Goal: Transaction & Acquisition: Purchase product/service

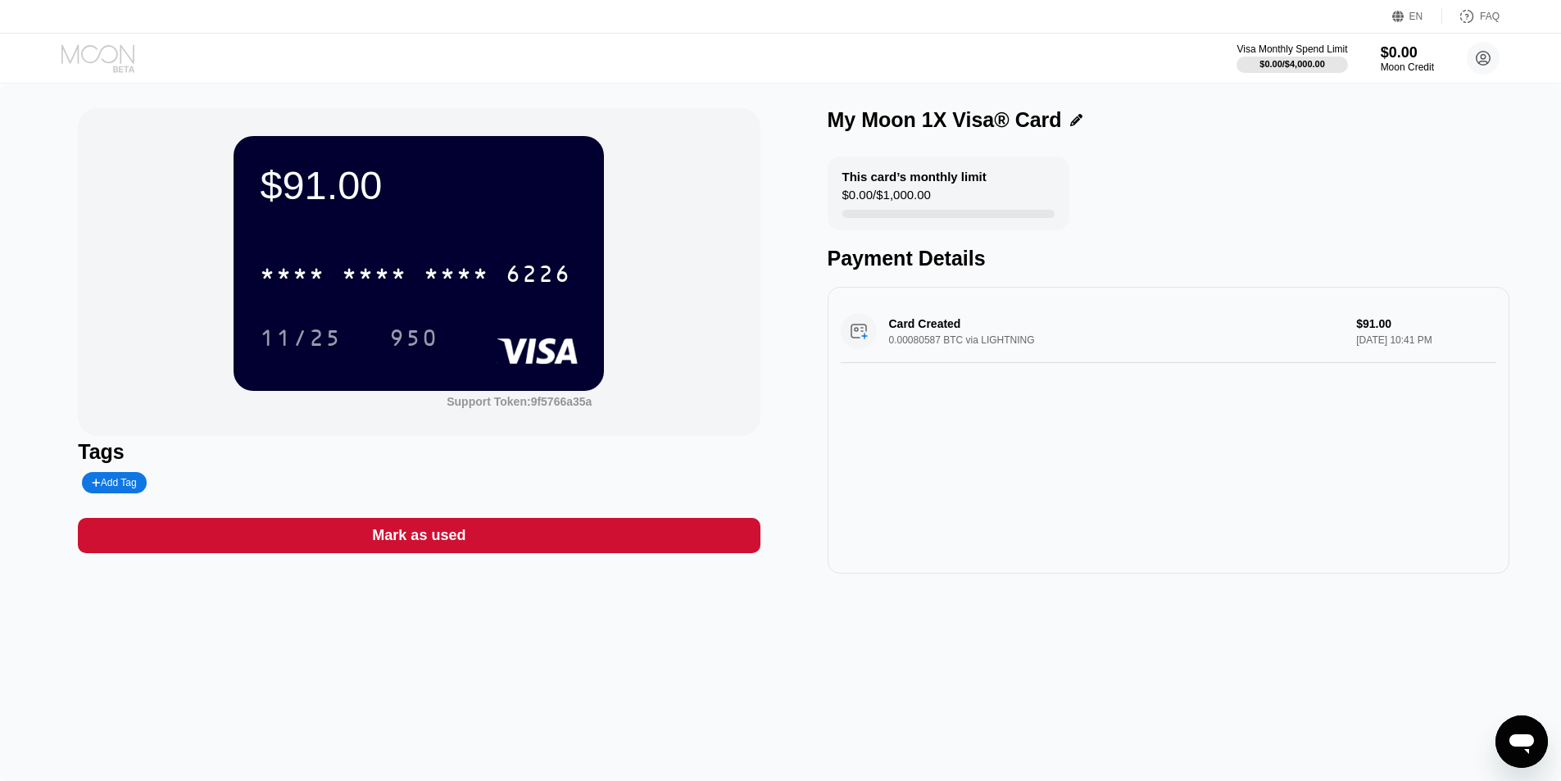
click at [101, 53] on icon at bounding box center [99, 58] width 76 height 29
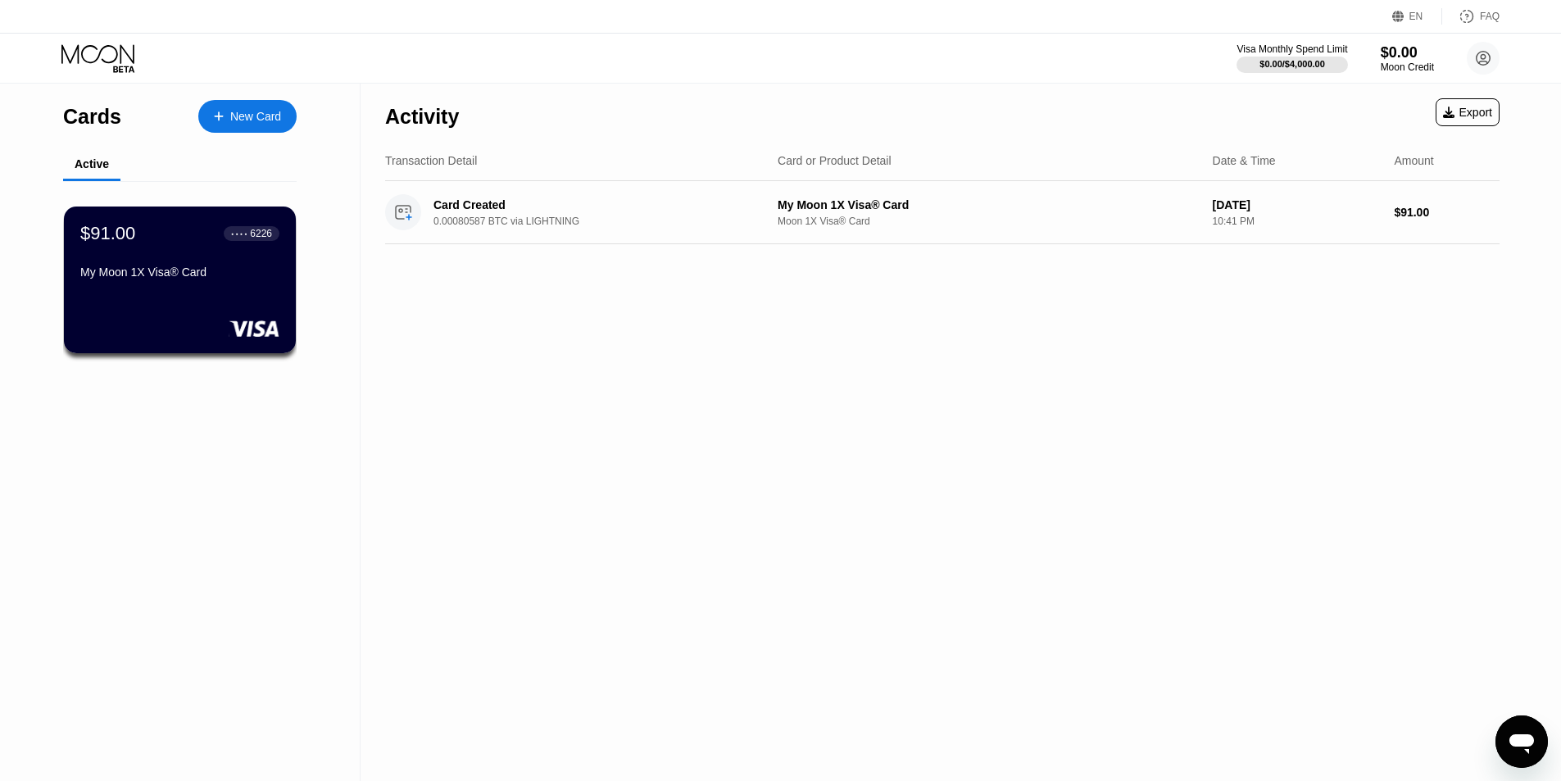
click at [255, 114] on div "New Card" at bounding box center [255, 117] width 51 height 14
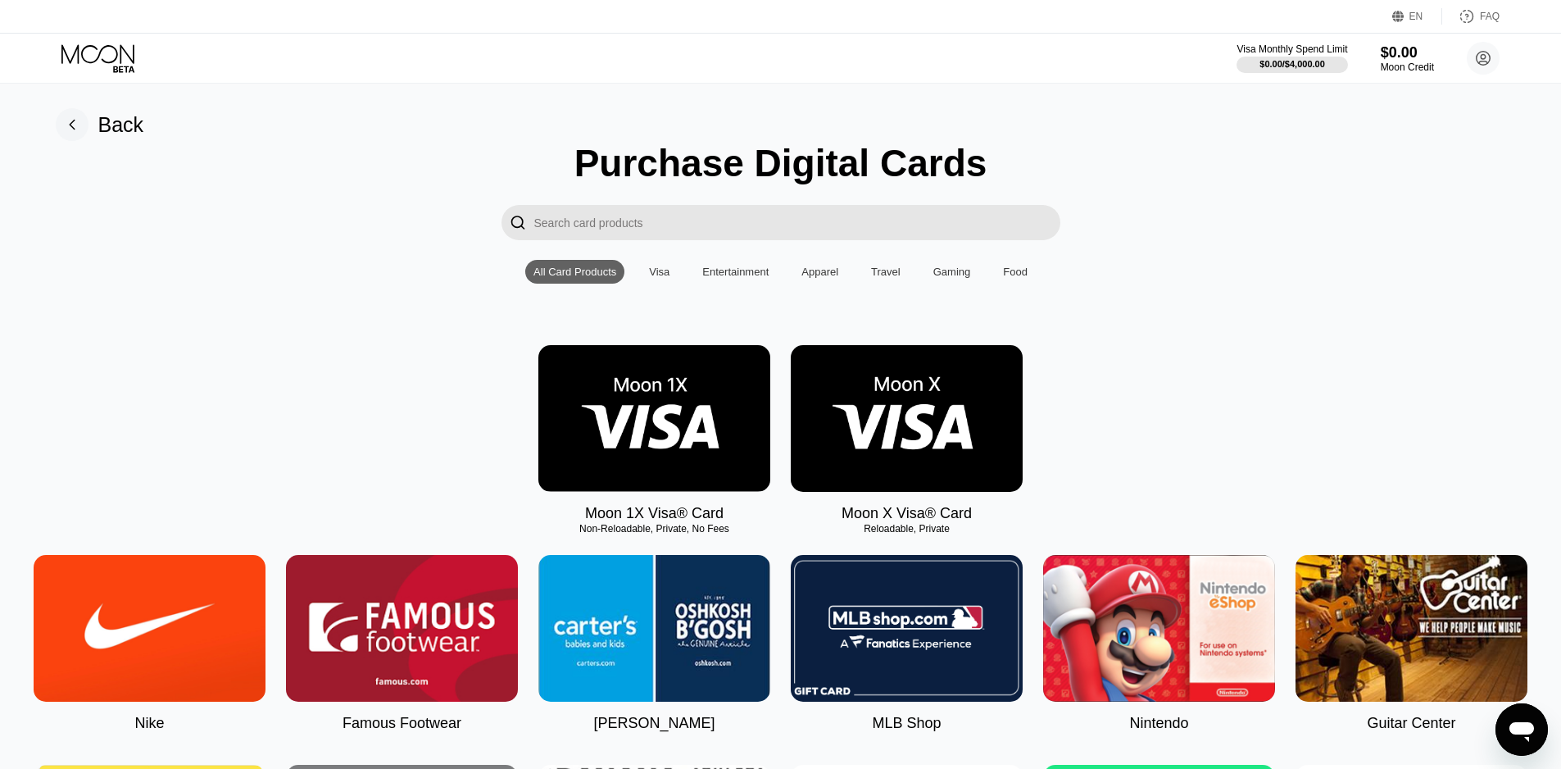
click at [616, 381] on img at bounding box center [654, 418] width 232 height 147
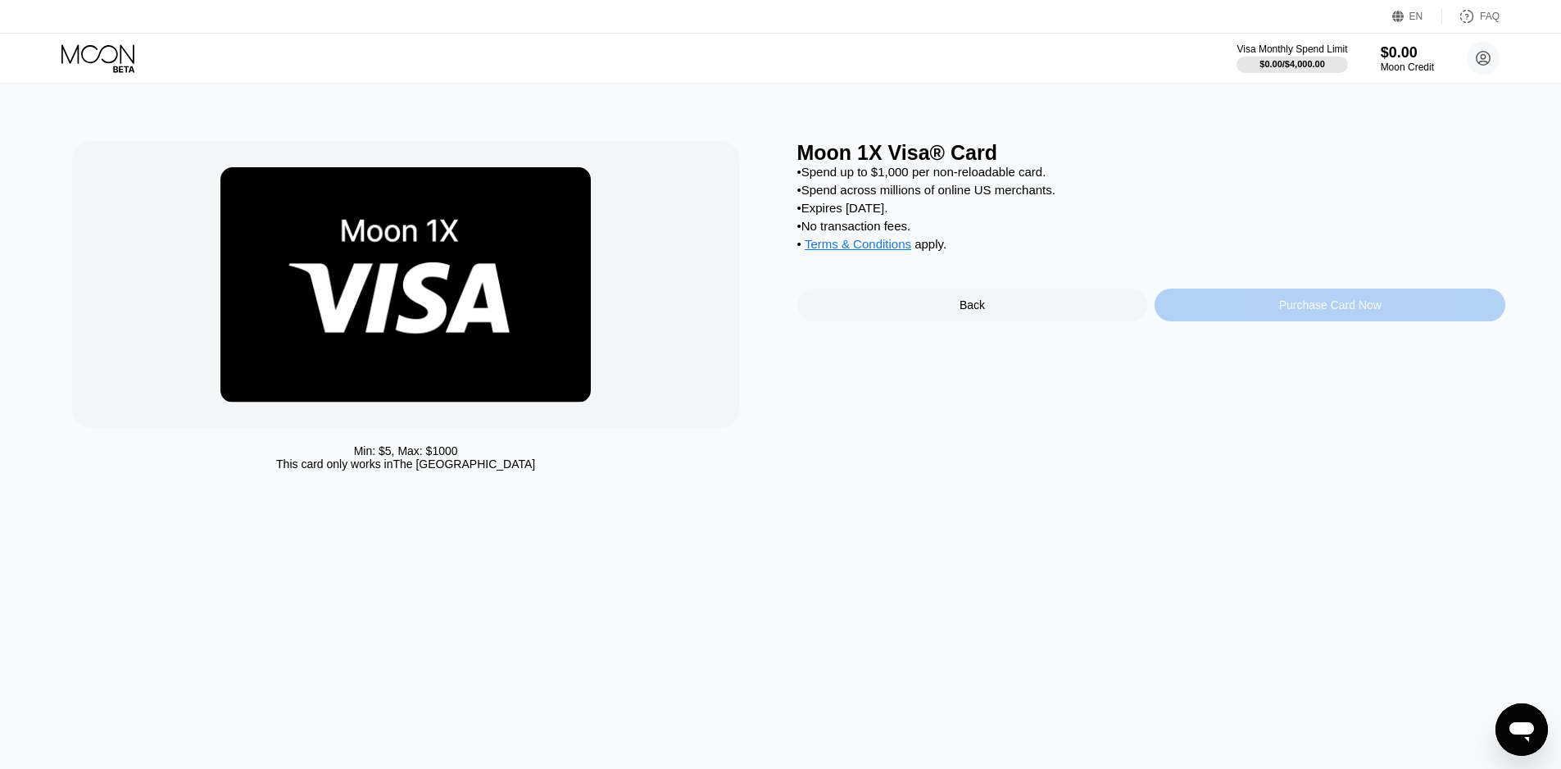
click at [1316, 311] on div "Purchase Card Now" at bounding box center [1330, 304] width 102 height 13
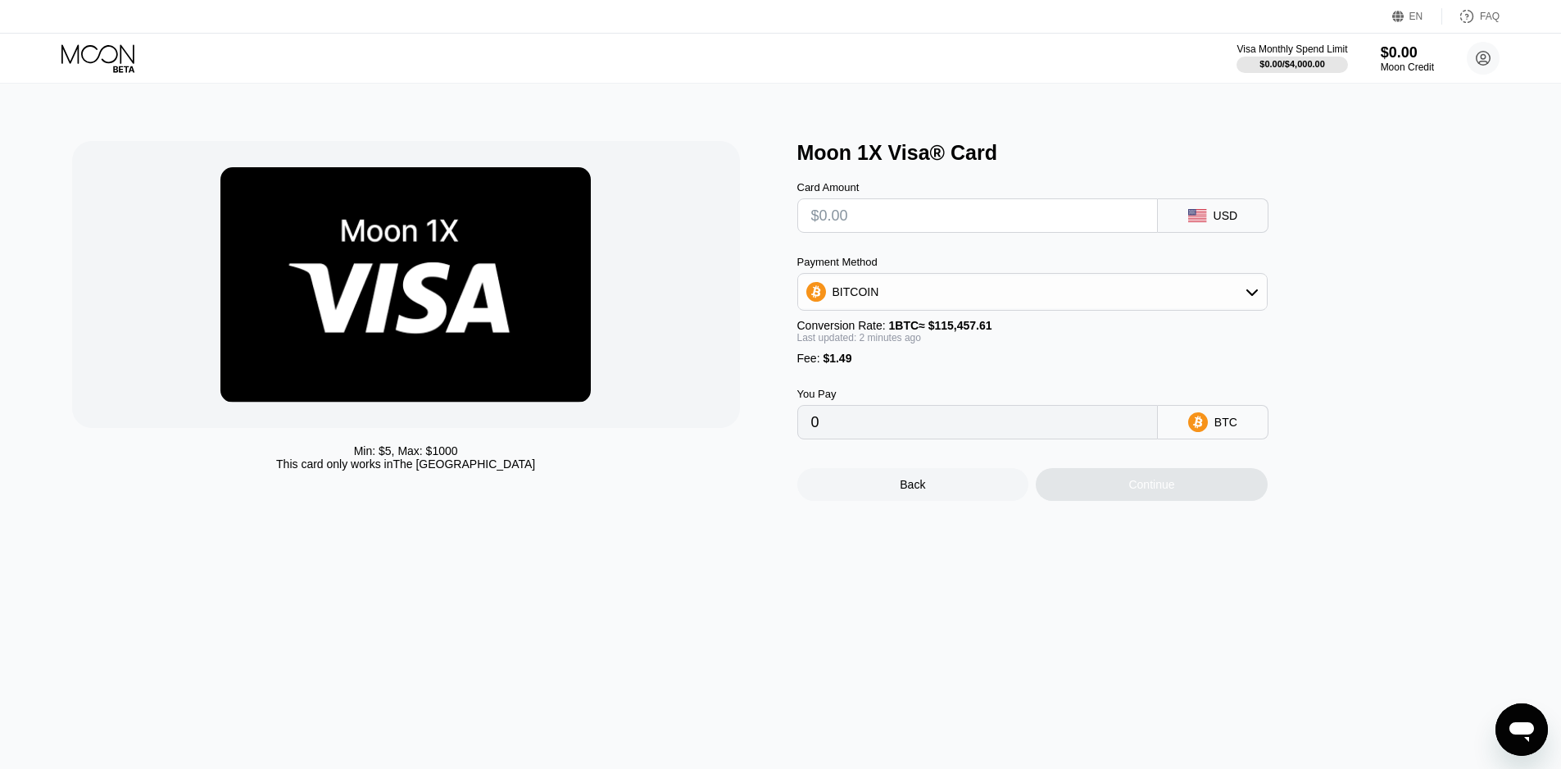
click at [834, 216] on input "text" at bounding box center [977, 215] width 333 height 33
type input "$4"
type input "0.00004755"
type input "$42"
type input "0.00037668"
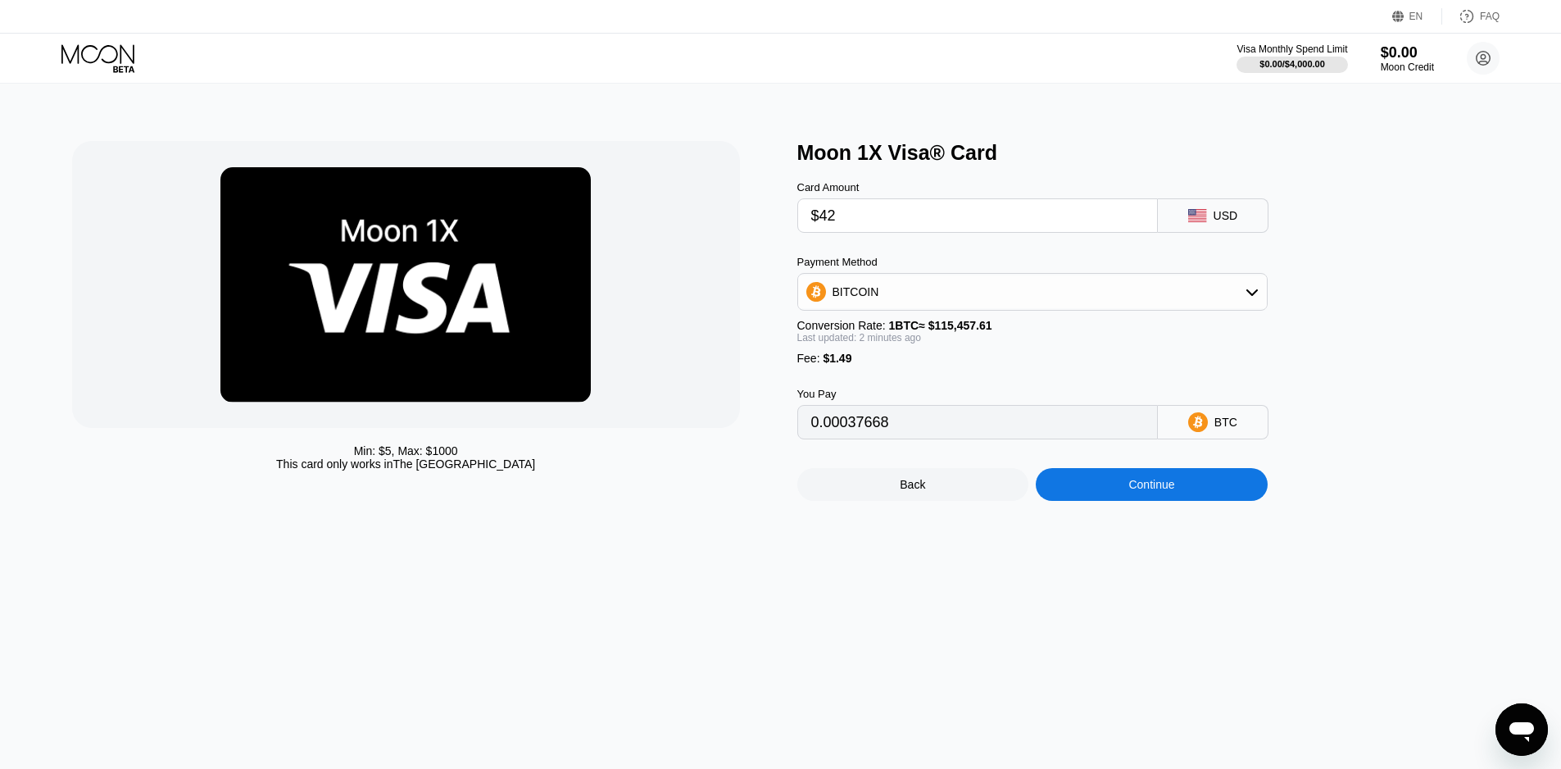
type input "$42"
click at [1188, 493] on div "Continue" at bounding box center [1152, 484] width 232 height 33
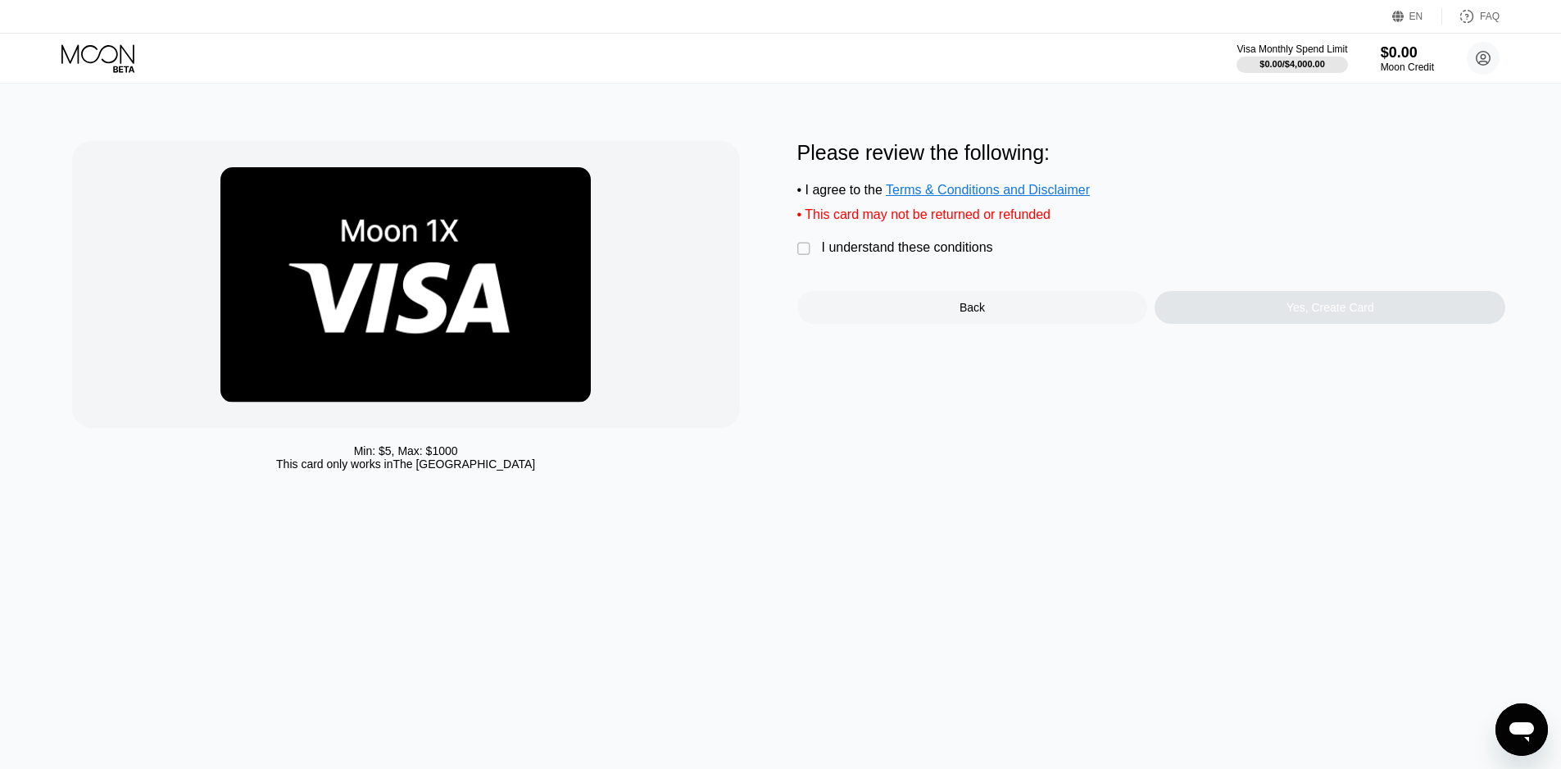
click at [804, 256] on div "" at bounding box center [805, 249] width 16 height 16
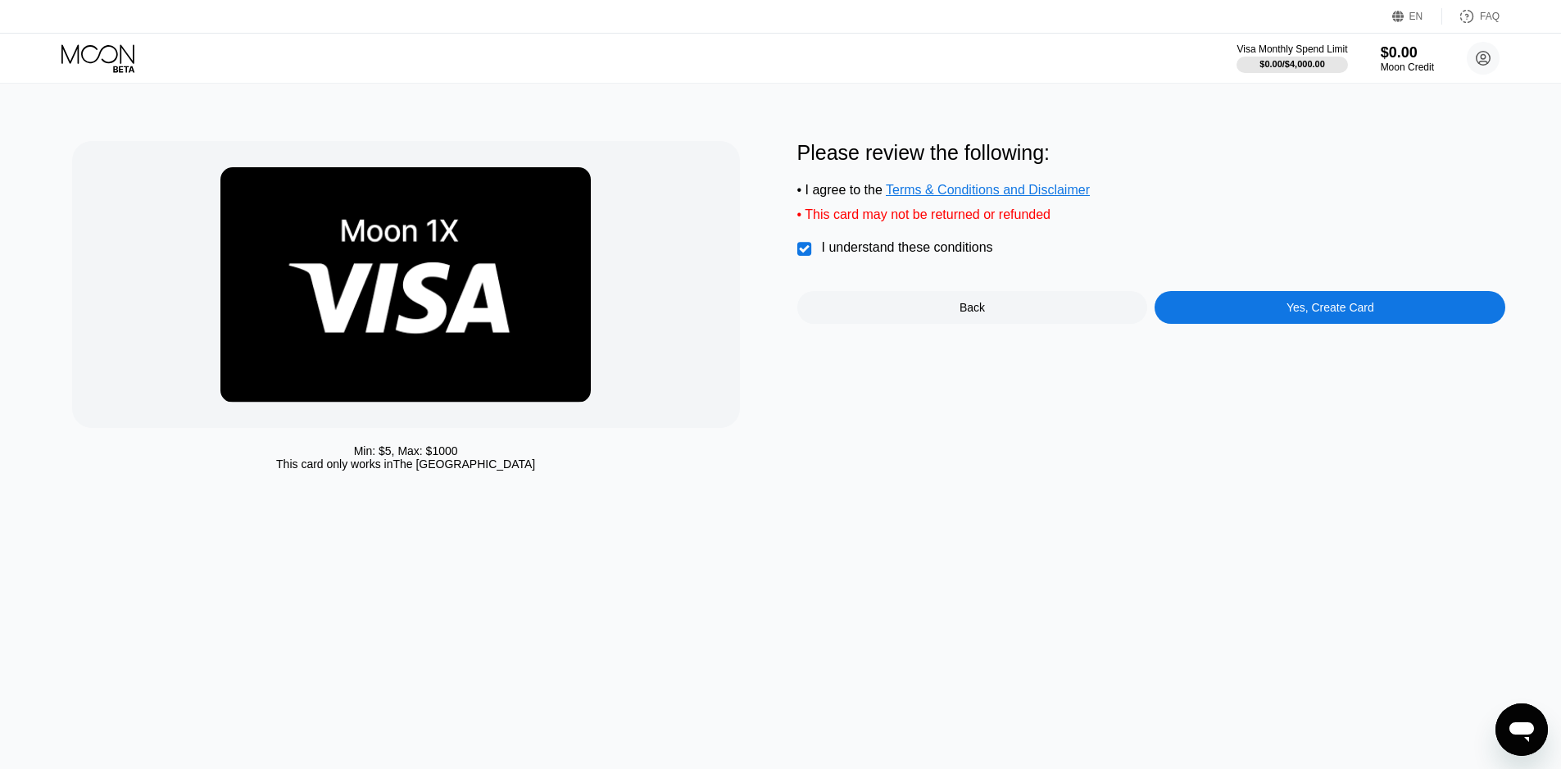
click at [1282, 318] on div "Yes, Create Card" at bounding box center [1330, 307] width 351 height 33
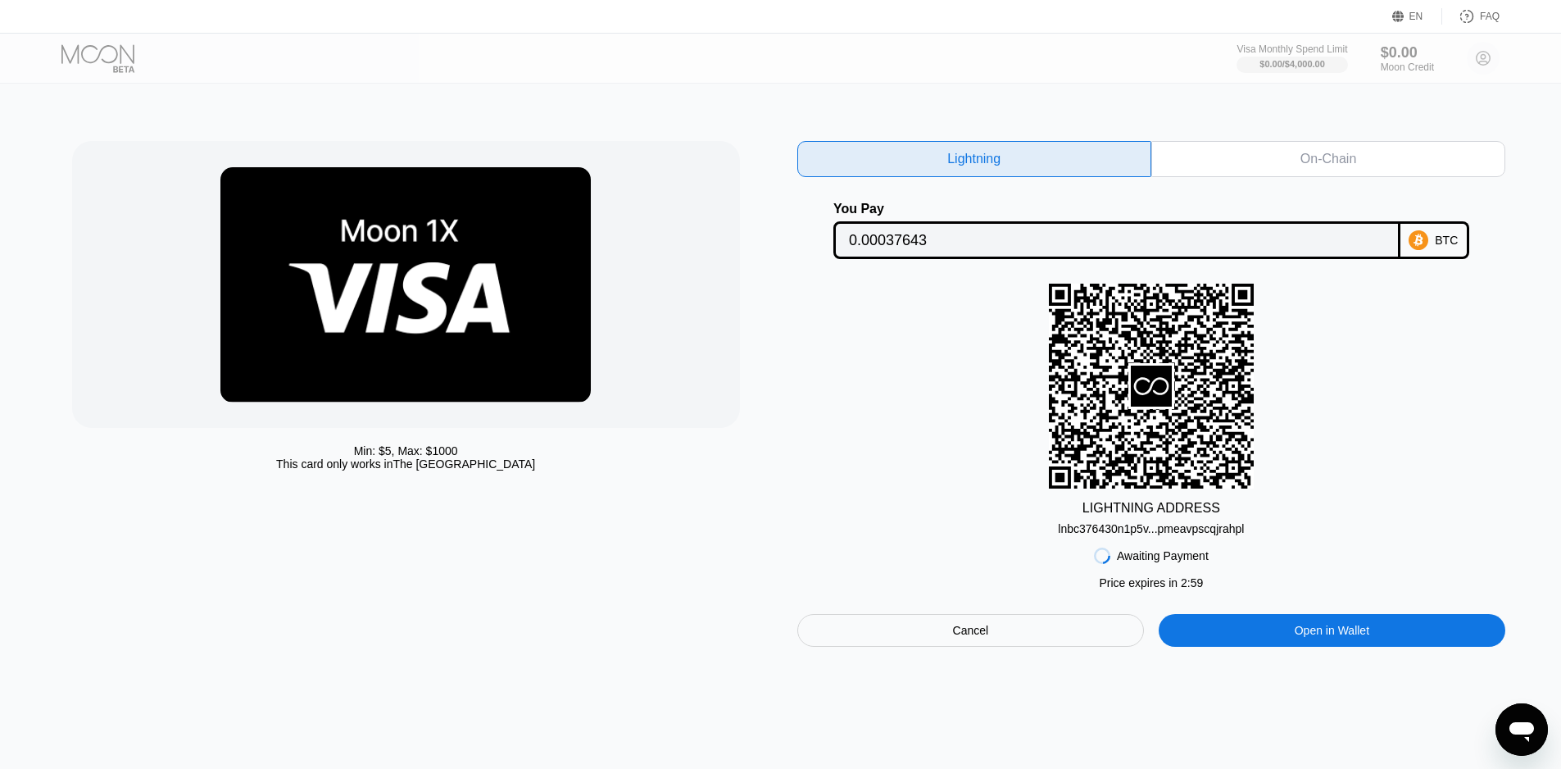
click at [986, 155] on div "Lightning" at bounding box center [973, 159] width 53 height 16
click at [1149, 535] on div "lnbc376430n1p5v...pmeavpscqjrahpl" at bounding box center [1151, 528] width 186 height 13
click at [1256, 535] on div "LIGHTNING ADDRESS lnbc376430n1p5v...pmeavpscqjrahpl" at bounding box center [1151, 410] width 709 height 252
click at [1148, 535] on div "lnbc376430n1p5v...pmeavpscqjrahpl" at bounding box center [1151, 528] width 186 height 13
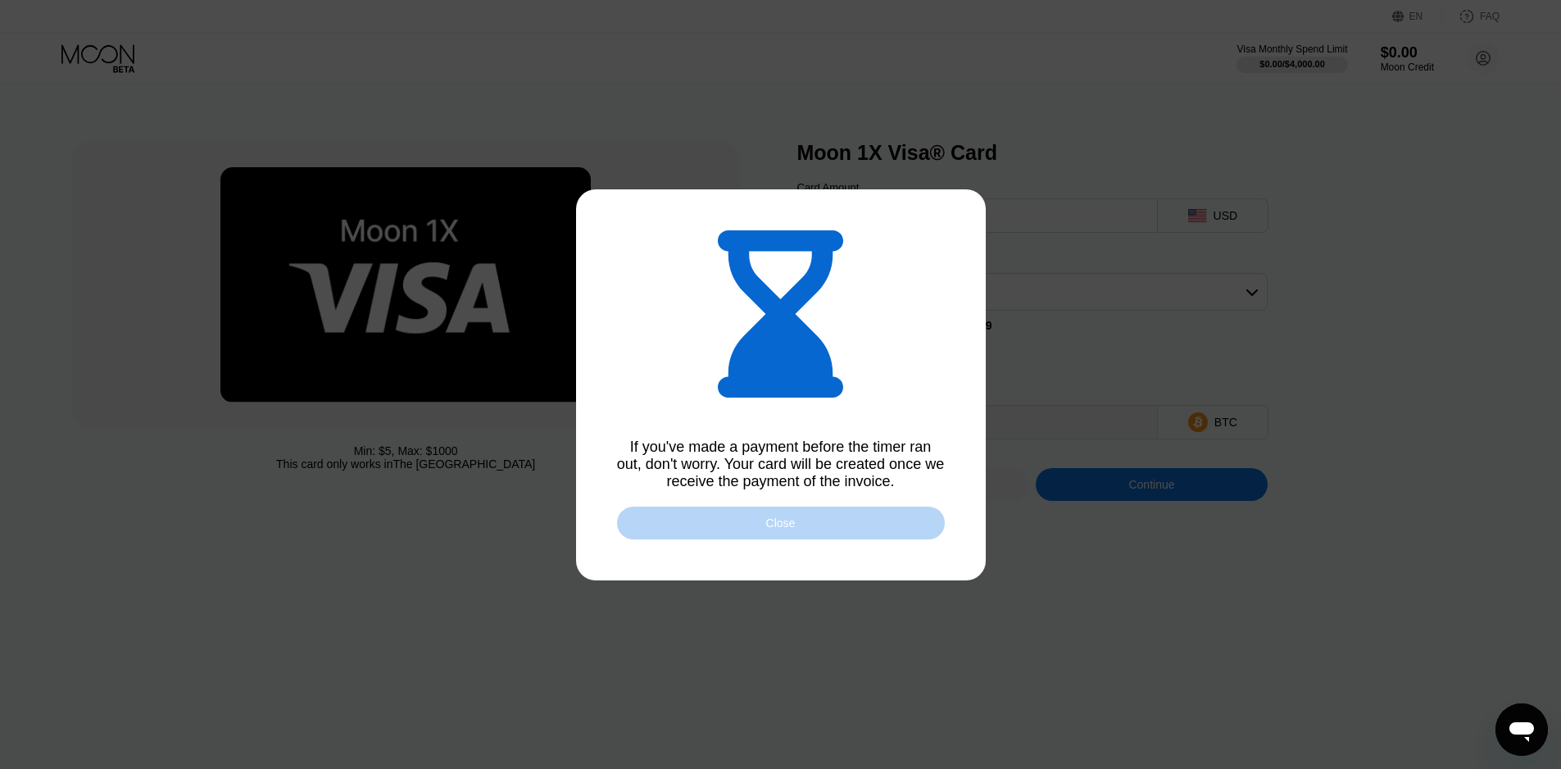
click at [775, 526] on div "Close" at bounding box center [780, 522] width 29 height 13
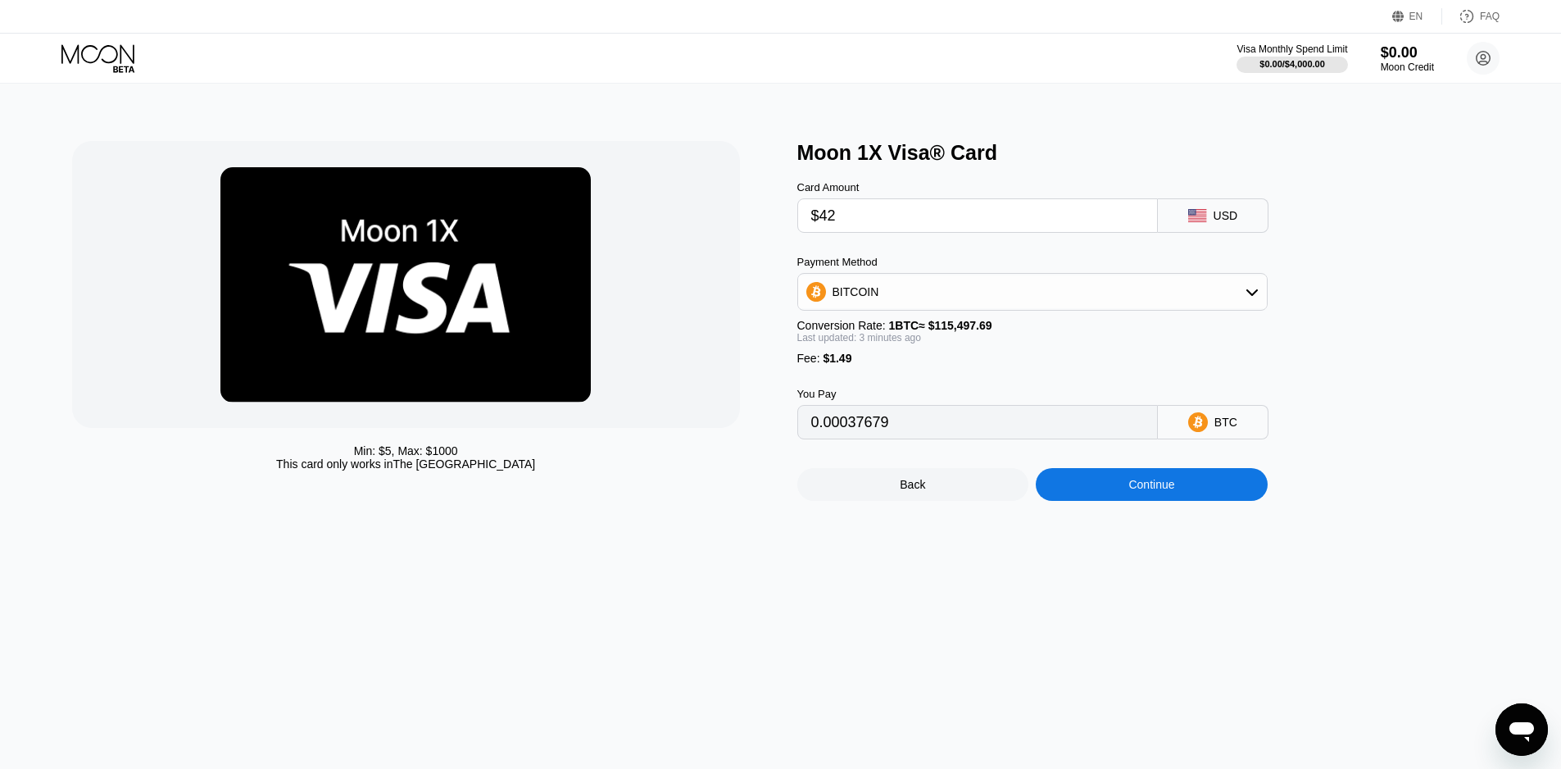
type input "0.00037679"
click at [1156, 491] on div "Continue" at bounding box center [1151, 484] width 46 height 13
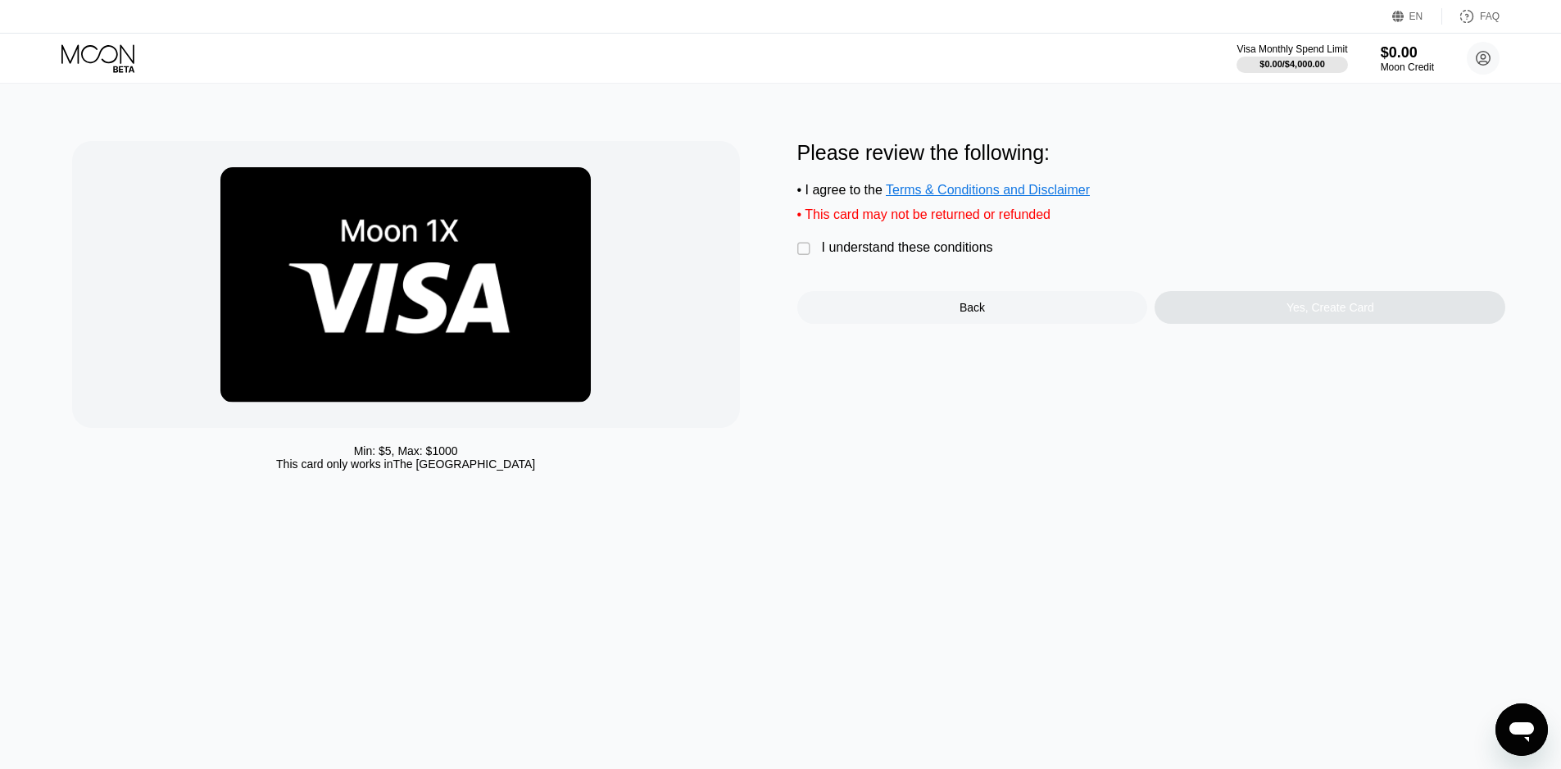
click at [805, 256] on div "" at bounding box center [805, 249] width 16 height 16
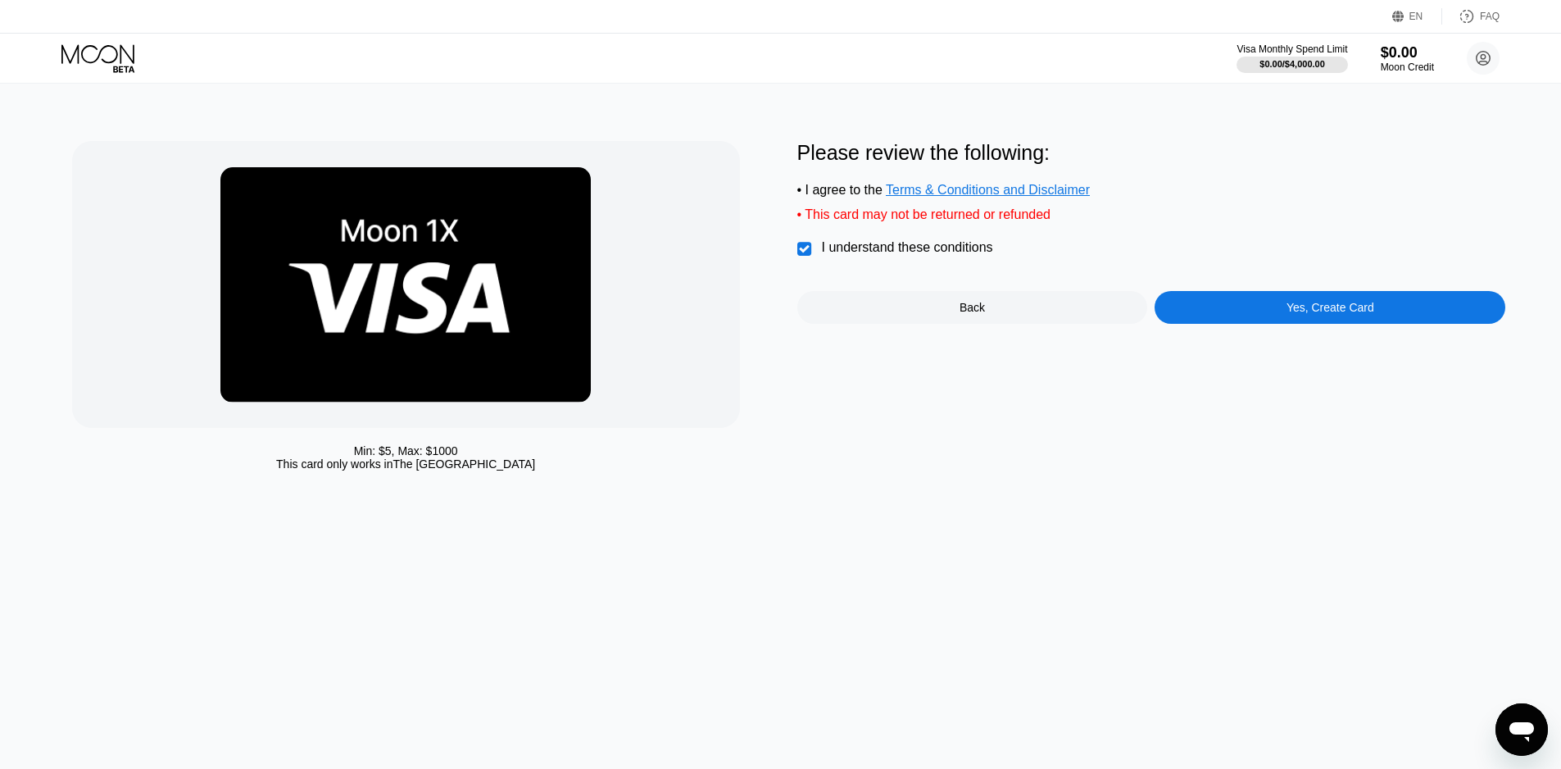
click at [1269, 322] on div "Yes, Create Card" at bounding box center [1330, 307] width 351 height 33
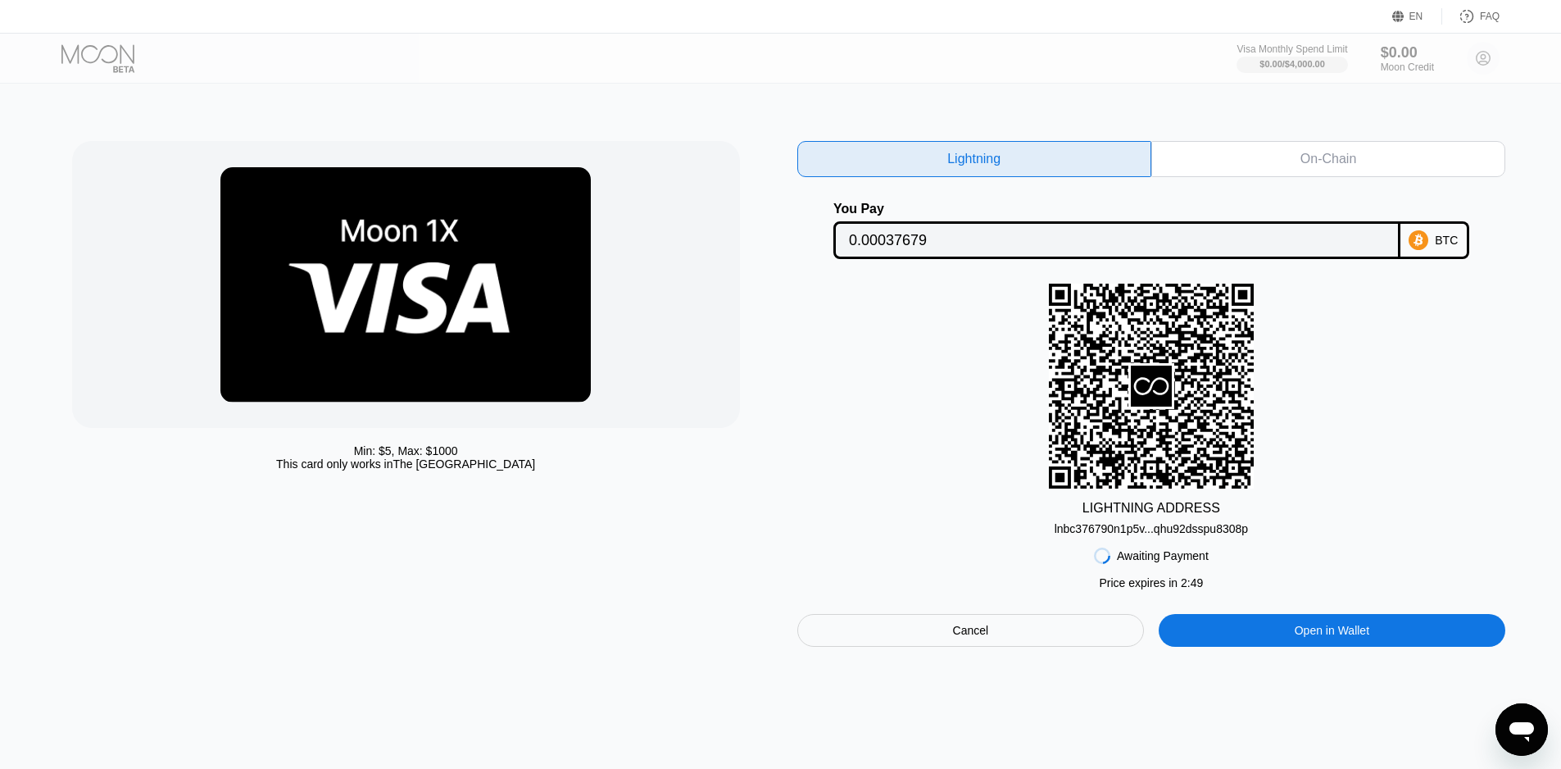
click at [1166, 535] on div "lnbc376790n1p5v...qhu92dsspu8308p" at bounding box center [1151, 528] width 193 height 13
click at [1119, 535] on div "lnbc376790n1p5v...qhu92dsspu8308p" at bounding box center [1151, 528] width 193 height 13
click at [958, 638] on div "Cancel" at bounding box center [971, 630] width 36 height 15
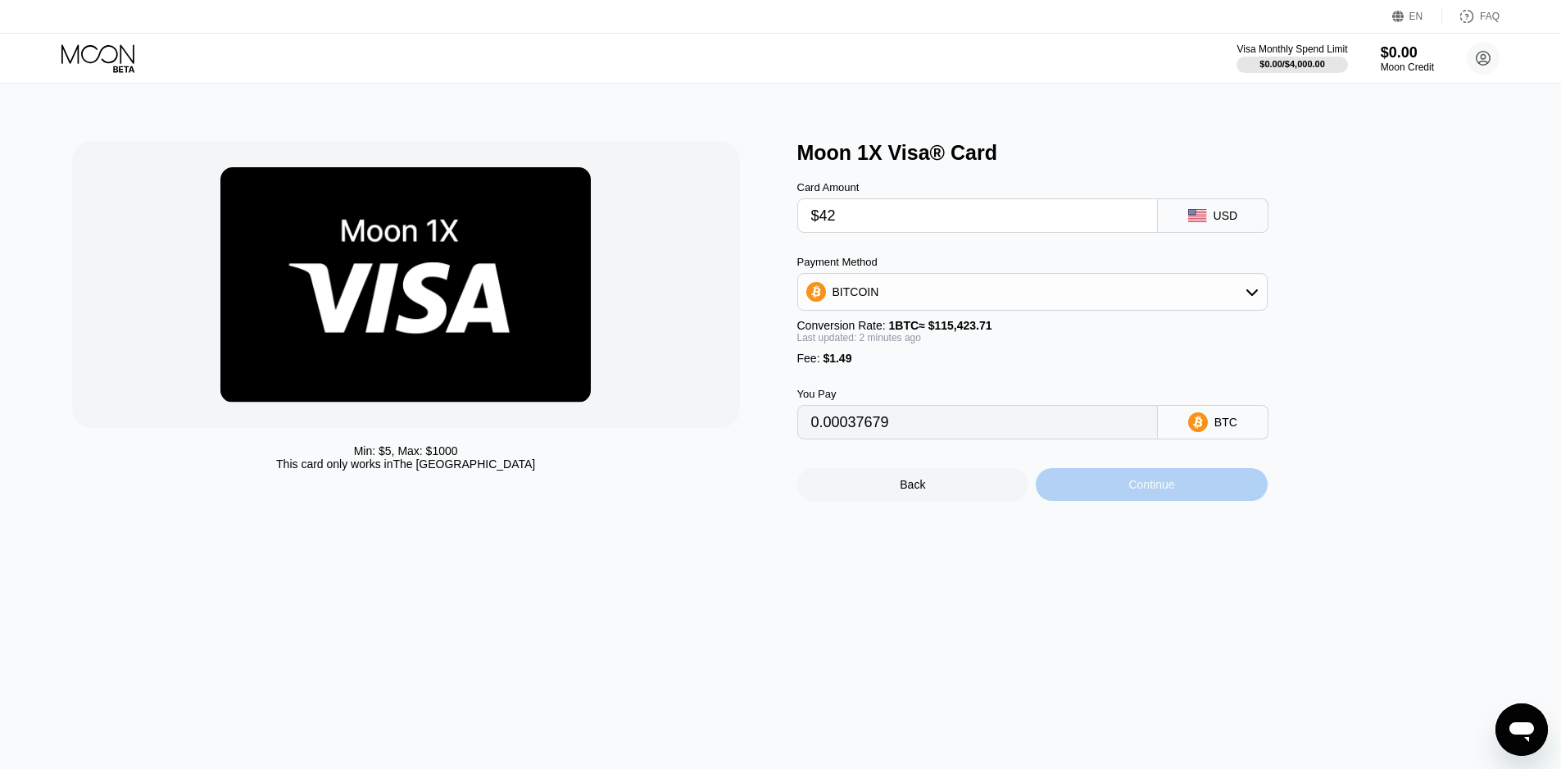
click at [1152, 491] on div "Continue" at bounding box center [1151, 484] width 46 height 13
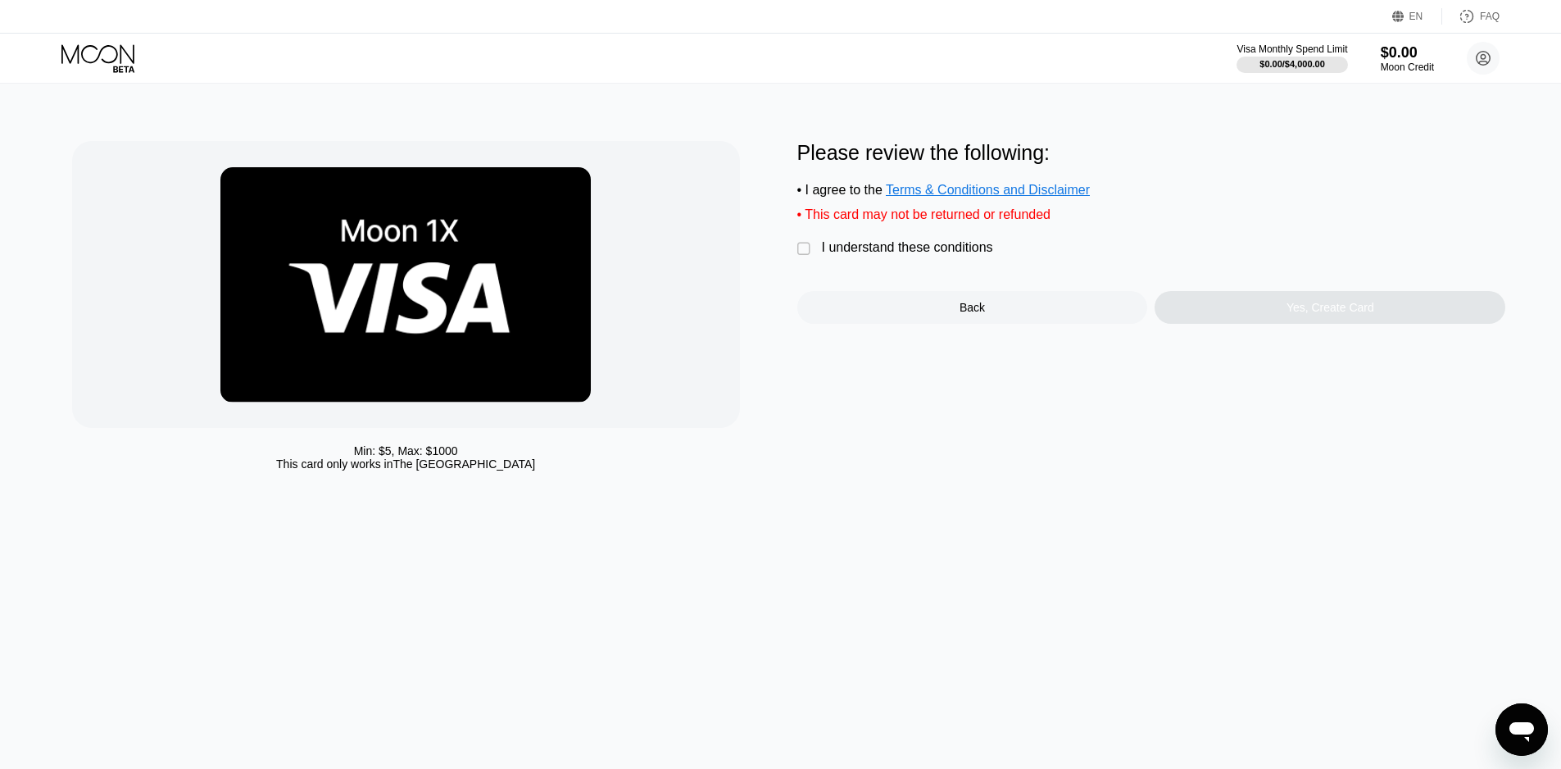
click at [801, 257] on div "" at bounding box center [805, 249] width 16 height 16
click at [1373, 324] on div "Yes, Create Card" at bounding box center [1330, 307] width 351 height 33
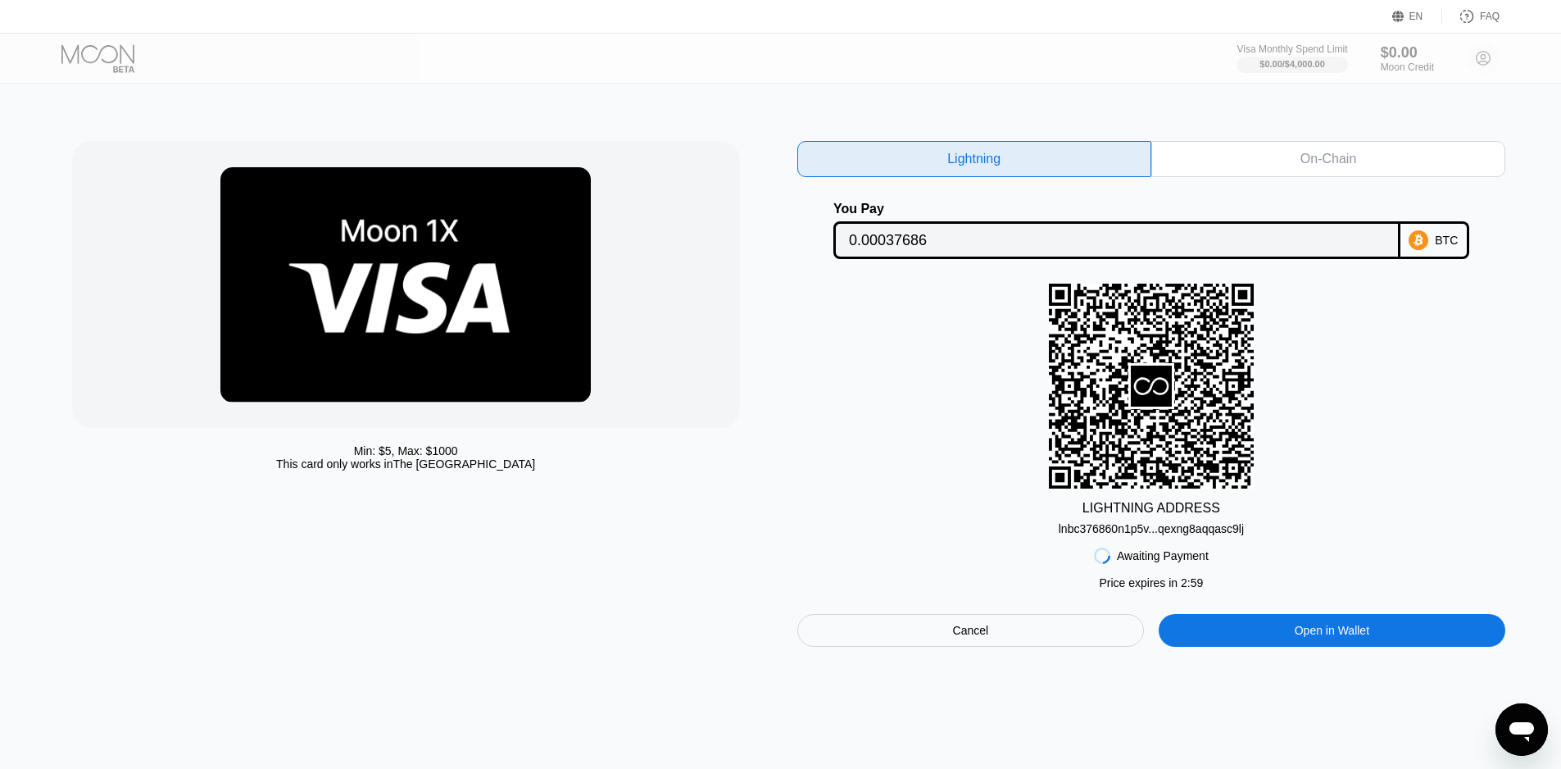
click at [1146, 535] on div "lnbc376860n1p5v...qexng8aqqasc9lj" at bounding box center [1151, 528] width 185 height 13
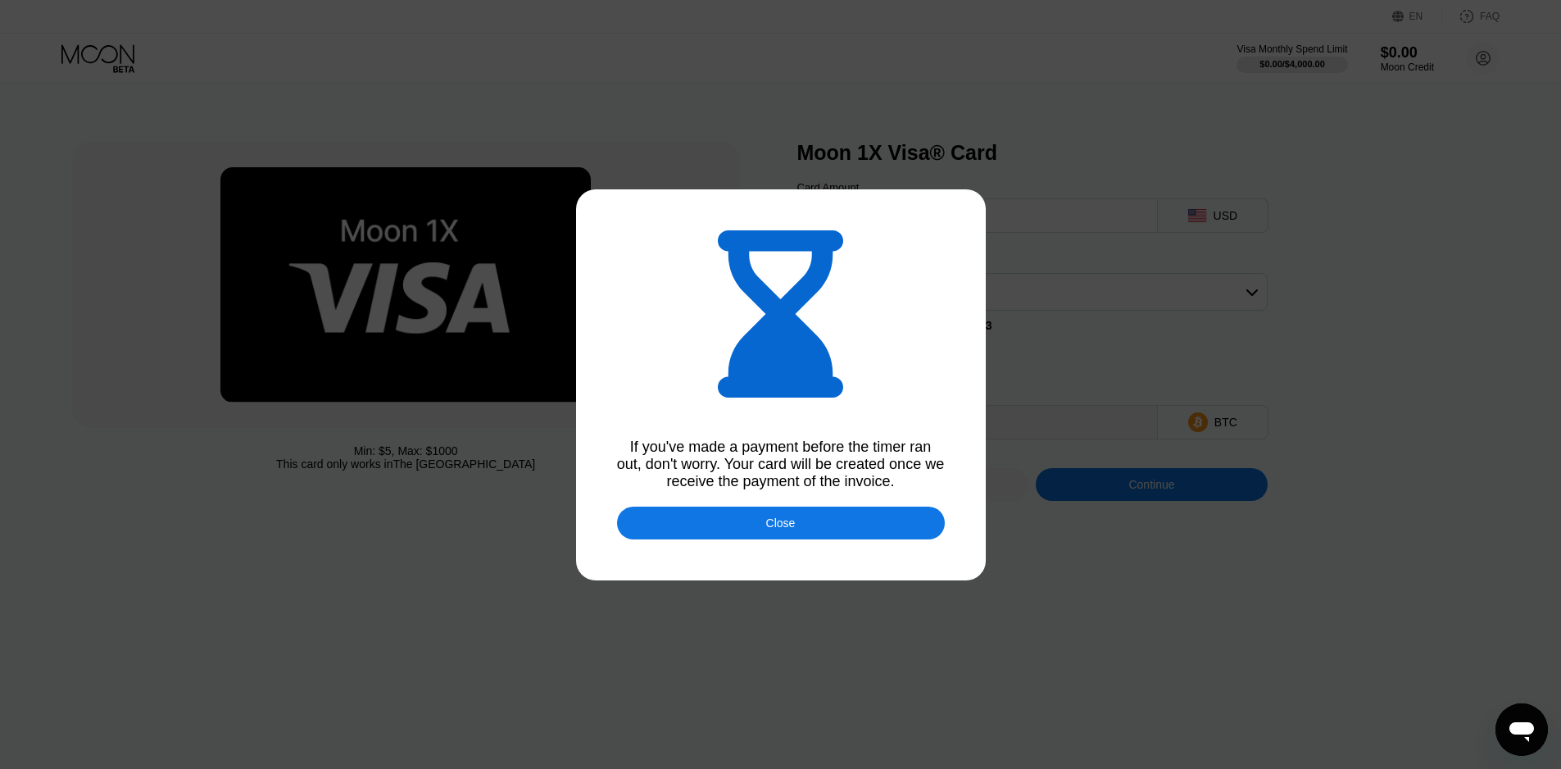
click at [783, 529] on div "Close" at bounding box center [780, 522] width 29 height 13
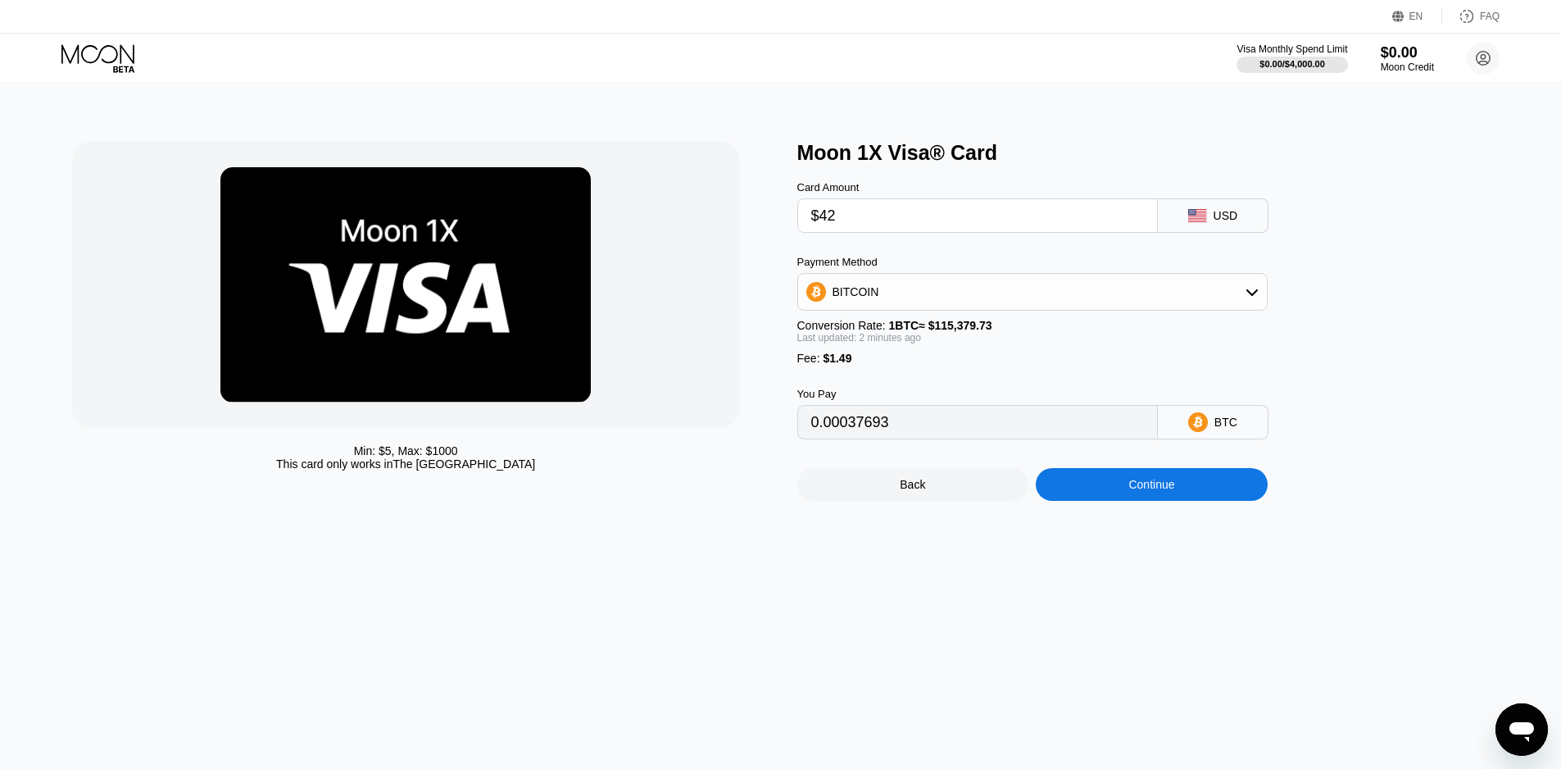
click at [106, 51] on icon at bounding box center [99, 58] width 76 height 29
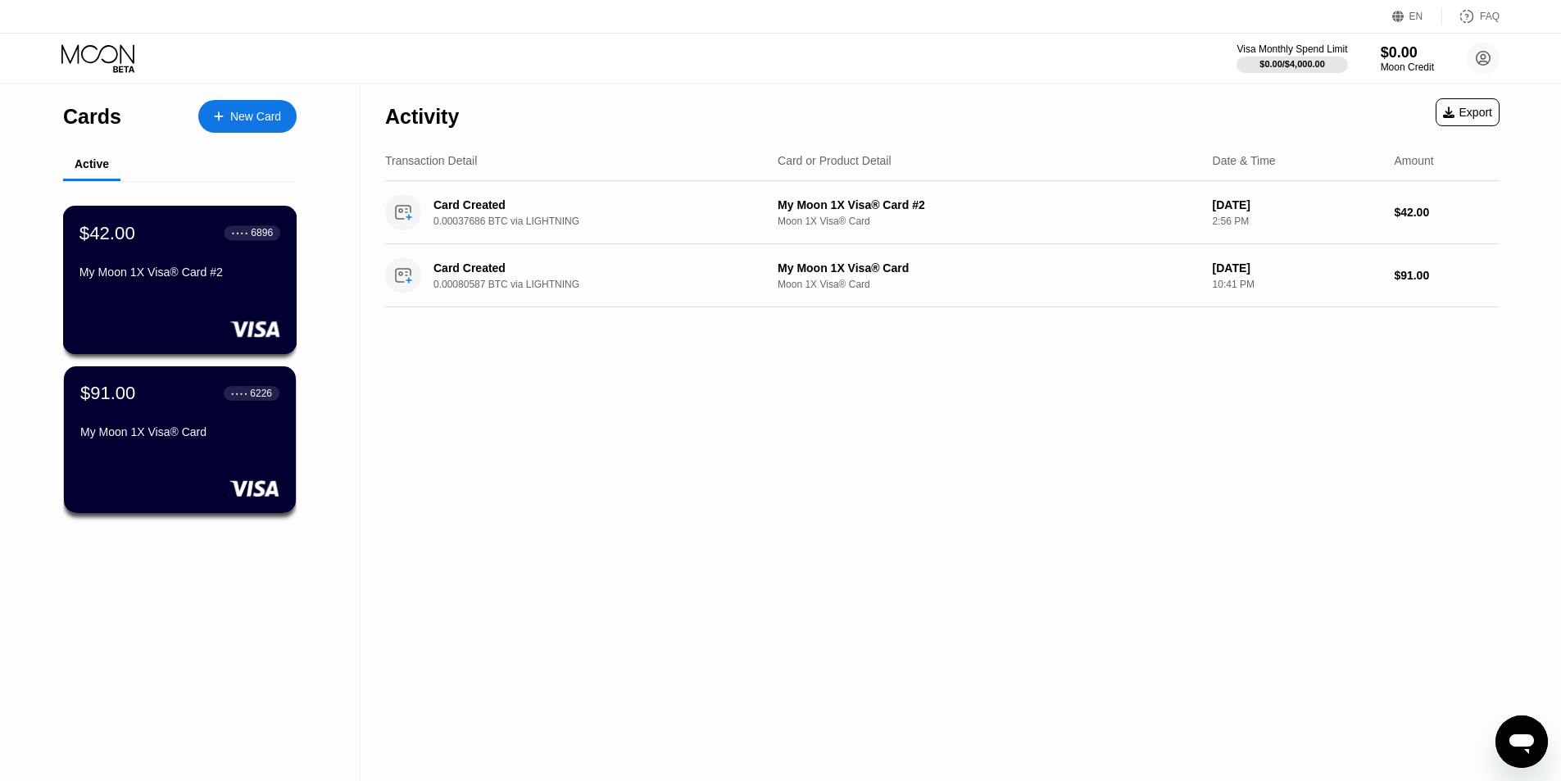
click at [160, 279] on div "My Moon 1X Visa® Card #2" at bounding box center [179, 271] width 201 height 13
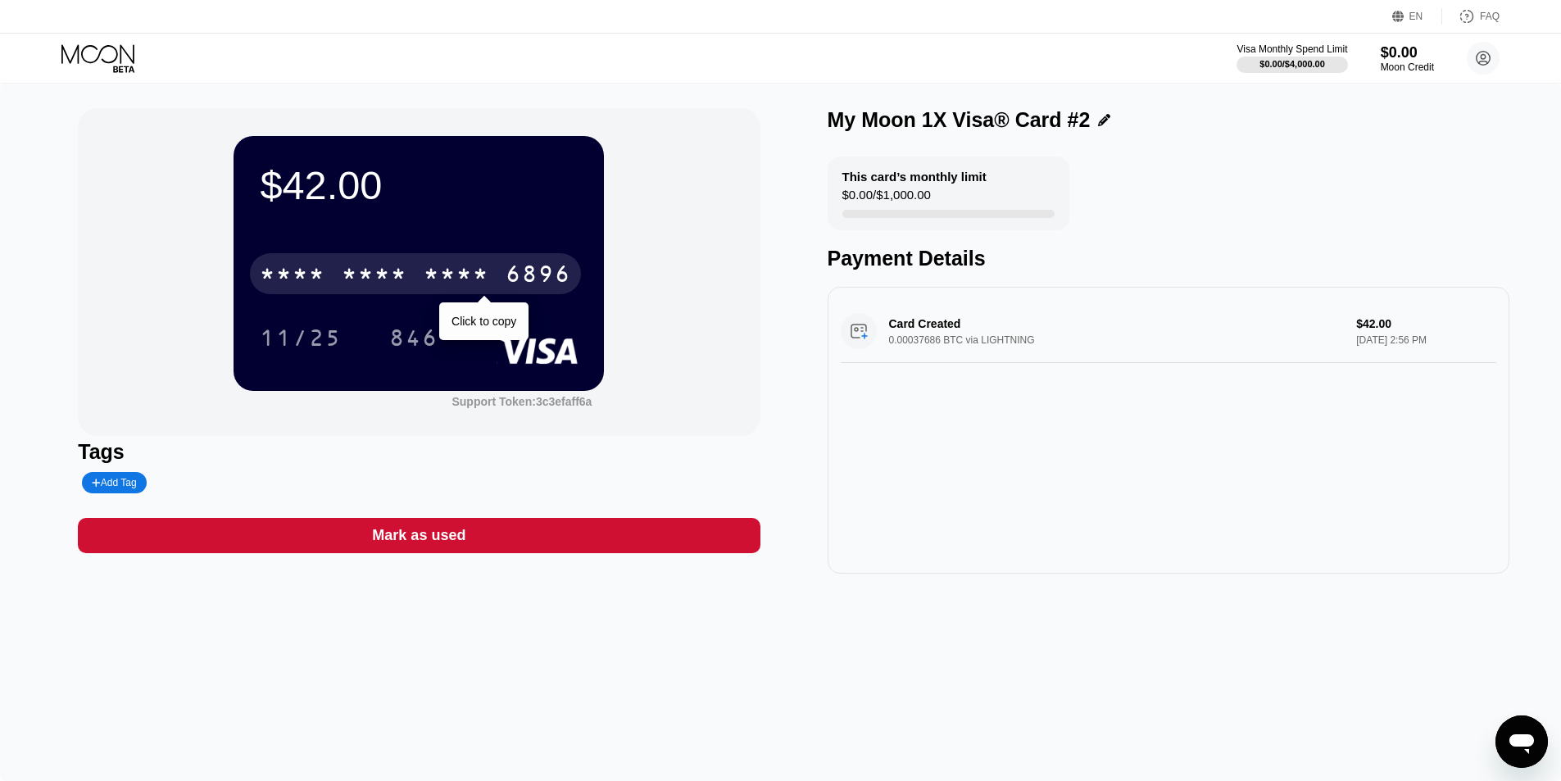
click at [485, 276] on div "* * * *" at bounding box center [457, 276] width 66 height 26
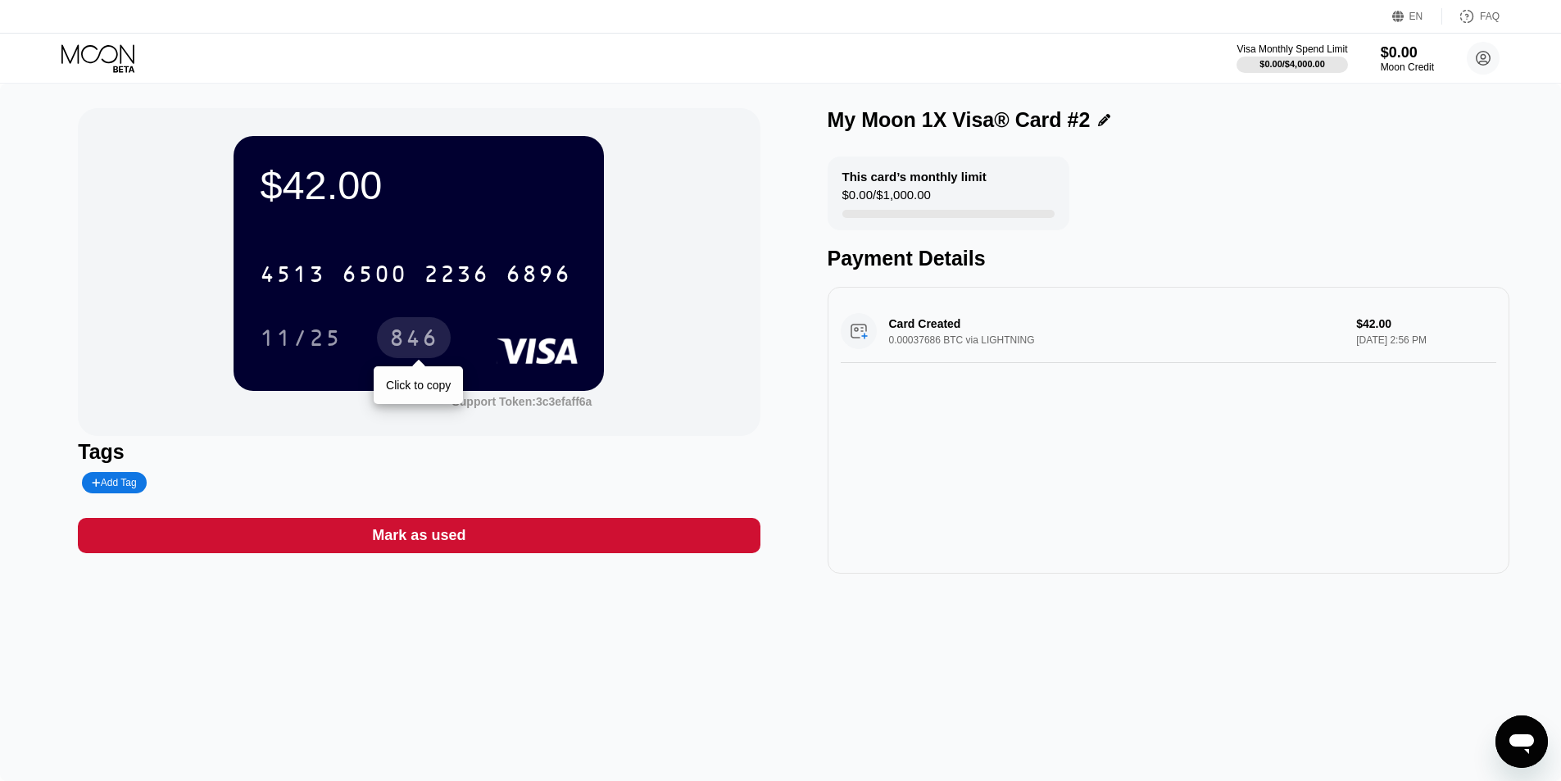
click at [414, 338] on div "846" at bounding box center [413, 340] width 49 height 26
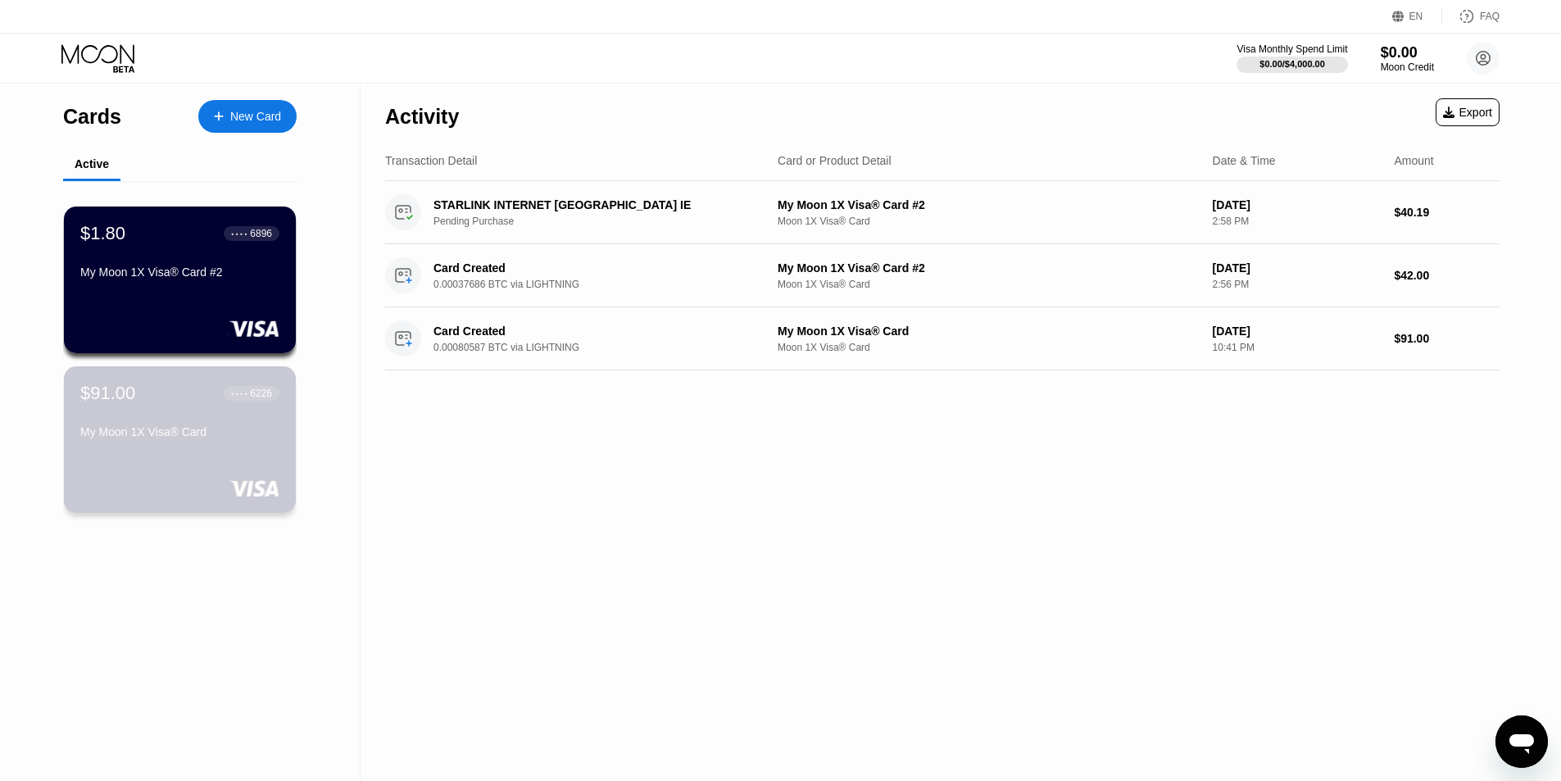
click at [179, 466] on div "$91.00 ● ● ● ● 6226 My Moon 1X Visa® Card" at bounding box center [180, 439] width 232 height 147
